Goal: Find specific page/section: Find specific page/section

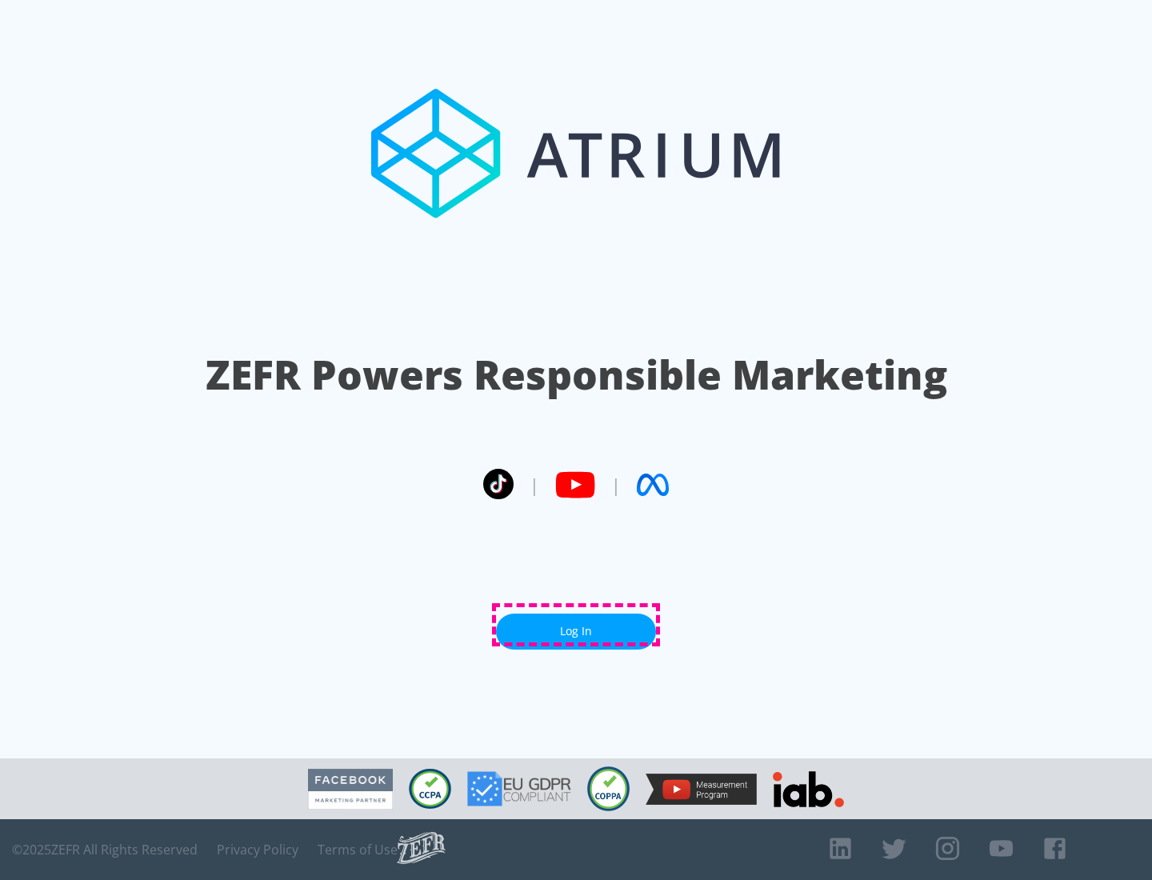
click at [576, 625] on link "Log In" at bounding box center [576, 632] width 160 height 36
